Goal: Information Seeking & Learning: Learn about a topic

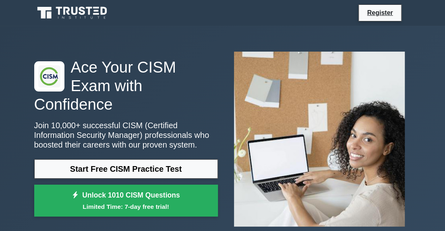
scroll to position [40, 0]
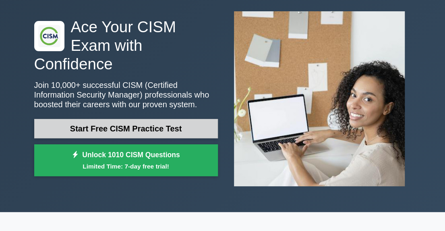
click at [128, 123] on link "Start Free CISM Practice Test" at bounding box center [125, 128] width 183 height 19
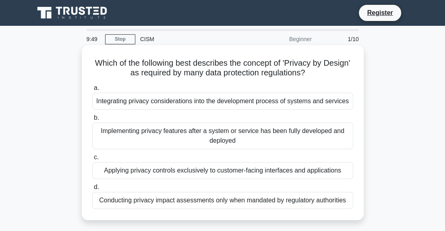
click at [165, 100] on div "Integrating privacy considerations into the development process of systems and …" at bounding box center [222, 101] width 261 height 17
click at [92, 91] on input "a. Integrating privacy considerations into the development process of systems a…" at bounding box center [92, 87] width 0 height 5
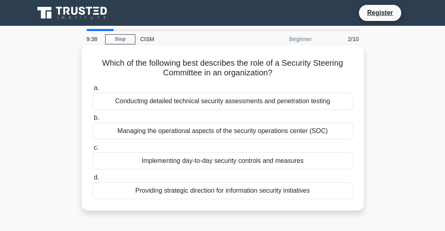
click at [232, 190] on div "Providing strategic direction for information security initiatives" at bounding box center [222, 190] width 261 height 17
click at [92, 180] on input "d. Providing strategic direction for information security initiatives" at bounding box center [92, 177] width 0 height 5
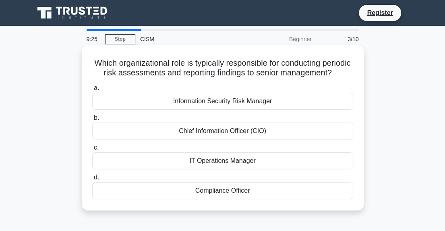
click at [249, 109] on div "Information Security Risk Manager" at bounding box center [222, 101] width 261 height 17
click at [92, 91] on input "a. Information Security Risk Manager" at bounding box center [92, 87] width 0 height 5
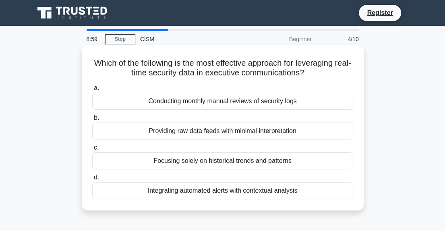
click at [247, 191] on div "Integrating automated alerts with contextual analysis" at bounding box center [222, 190] width 261 height 17
click at [92, 180] on input "d. Integrating automated alerts with contextual analysis" at bounding box center [92, 177] width 0 height 5
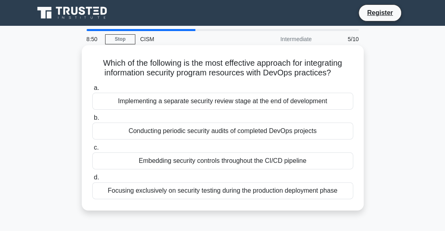
click at [192, 163] on div "Embedding security controls throughout the CI/CD pipeline" at bounding box center [222, 160] width 261 height 17
click at [92, 150] on input "c. Embedding security controls throughout the CI/CD pipeline" at bounding box center [92, 147] width 0 height 5
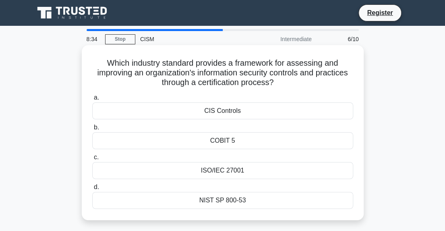
click at [239, 171] on div "ISO/IEC 27001" at bounding box center [222, 170] width 261 height 17
click at [92, 160] on input "c. ISO/IEC 27001" at bounding box center [92, 157] width 0 height 5
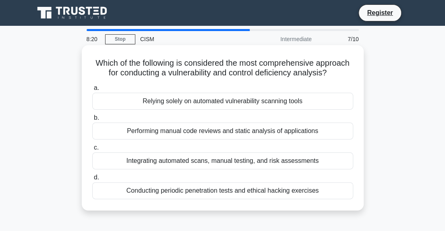
click at [243, 163] on div "Integrating automated scans, manual testing, and risk assessments" at bounding box center [222, 160] width 261 height 17
click at [92, 150] on input "c. Integrating automated scans, manual testing, and risk assessments" at bounding box center [92, 147] width 0 height 5
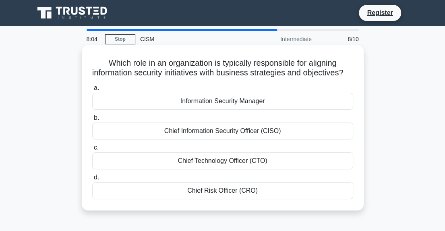
click at [262, 139] on div "Chief Information Security Officer (CISO)" at bounding box center [222, 130] width 261 height 17
click at [92, 120] on input "b. Chief Information Security Officer (CISO)" at bounding box center [92, 117] width 0 height 5
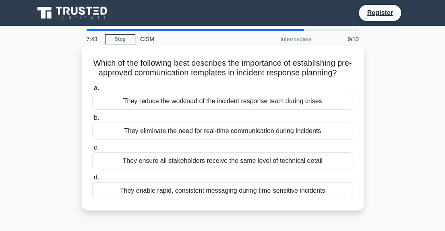
click at [274, 169] on div "They ensure all stakeholders receive the same level of technical detail" at bounding box center [222, 160] width 261 height 17
click at [92, 150] on input "c. They ensure all stakeholders receive the same level of technical detail" at bounding box center [92, 147] width 0 height 5
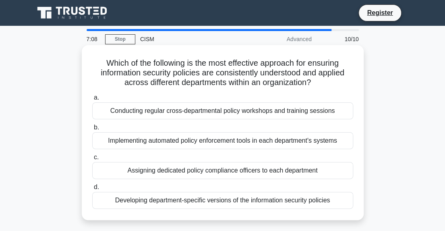
click at [204, 109] on div "Conducting regular cross-departmental policy workshops and training sessions" at bounding box center [222, 110] width 261 height 17
click at [92, 100] on input "a. Conducting regular cross-departmental policy workshops and training sessions" at bounding box center [92, 97] width 0 height 5
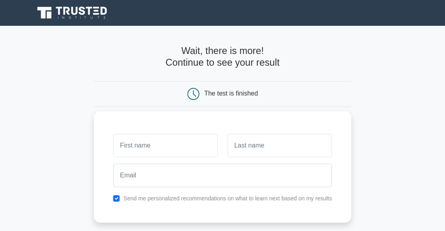
click at [164, 148] on input "text" at bounding box center [165, 145] width 104 height 23
type input "lol"
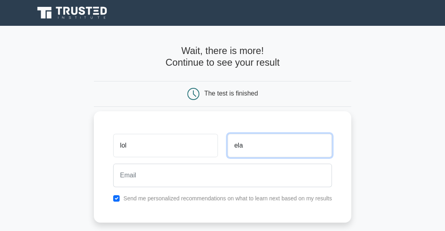
type input "ela"
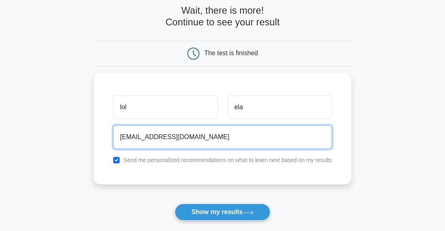
scroll to position [80, 0]
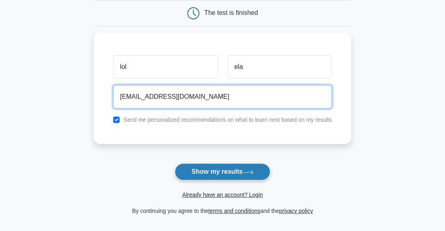
type input "chinedu.madubuko@gloworld.com"
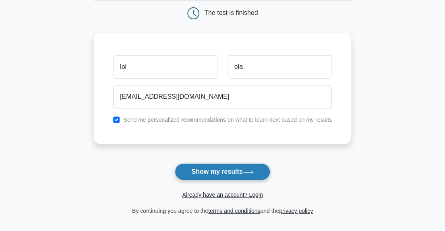
click at [217, 170] on button "Show my results" at bounding box center [222, 171] width 95 height 17
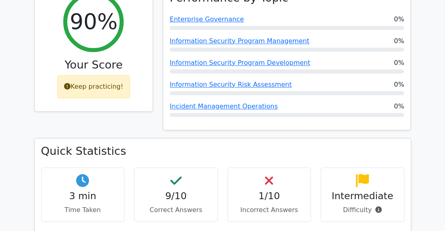
scroll to position [402, 0]
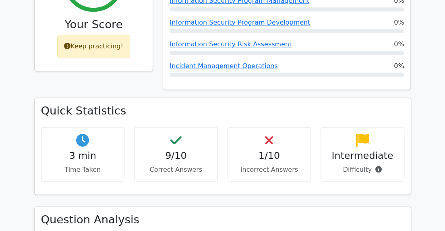
click at [277, 127] on div "1/10 Incorrect Answers" at bounding box center [269, 154] width 84 height 54
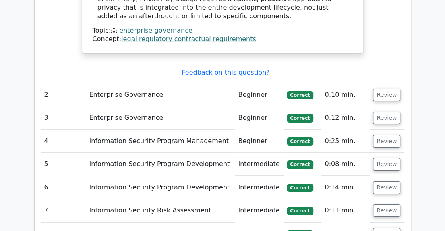
scroll to position [1167, 0]
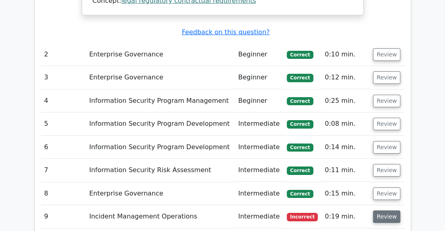
click at [387, 210] on button "Review" at bounding box center [386, 216] width 27 height 12
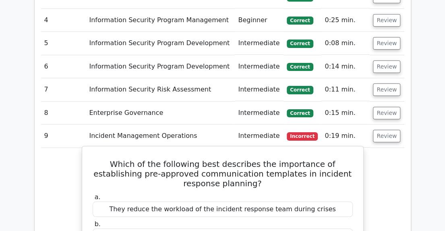
scroll to position [1288, 0]
